Goal: Download file/media

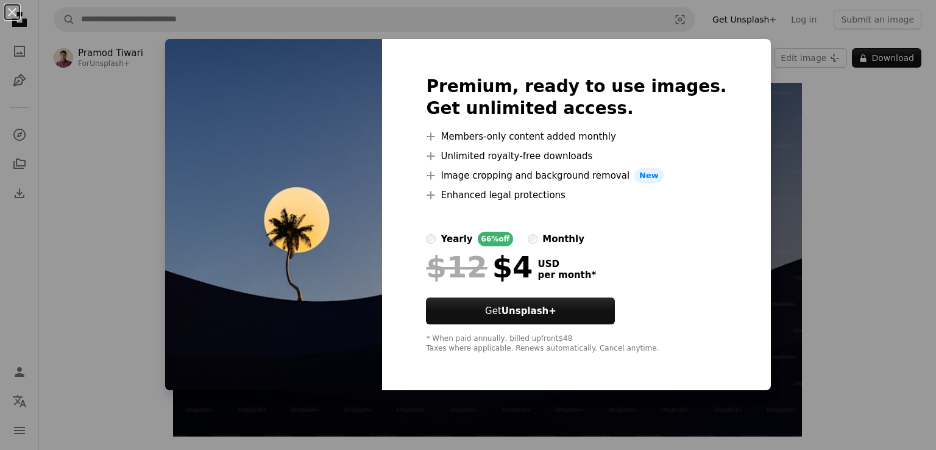
click at [750, 146] on div "An X shape Premium, ready to use images. Get unlimited access. A plus sign Memb…" at bounding box center [468, 225] width 936 height 450
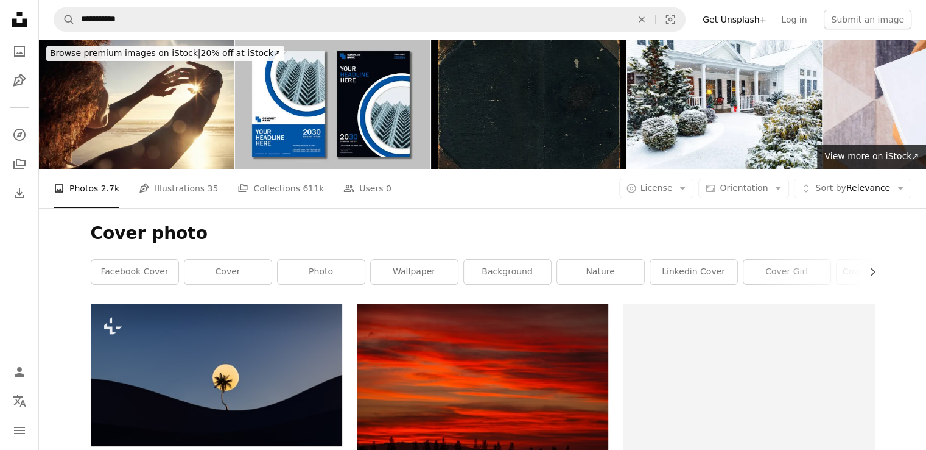
scroll to position [183, 0]
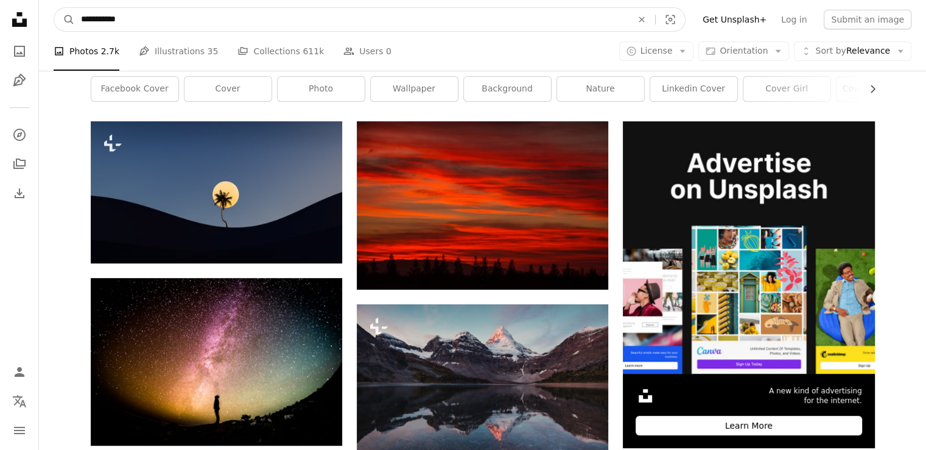
click at [621, 20] on input "**********" at bounding box center [352, 19] width 554 height 23
click at [677, 24] on icon "Visual search" at bounding box center [670, 19] width 29 height 12
